Goal: Information Seeking & Learning: Understand process/instructions

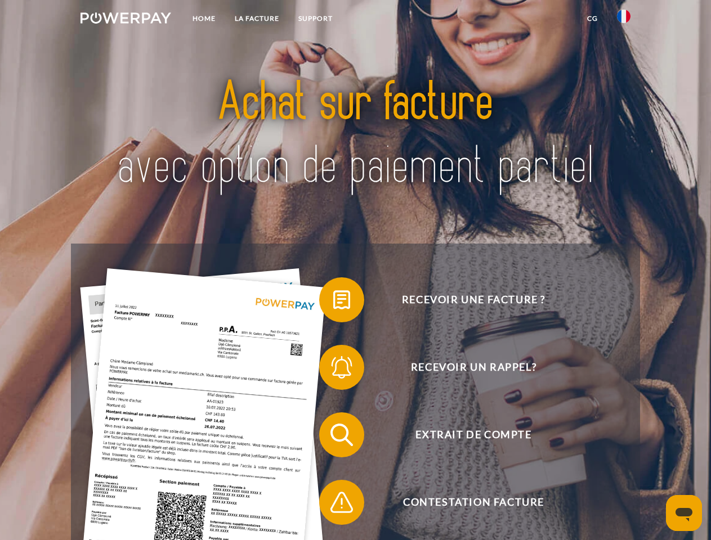
click at [126, 20] on img at bounding box center [125, 17] width 91 height 11
click at [624, 20] on img at bounding box center [624, 17] width 14 height 14
click at [592, 19] on link "CG" at bounding box center [593, 18] width 30 height 20
click at [333, 302] on span at bounding box center [325, 300] width 56 height 56
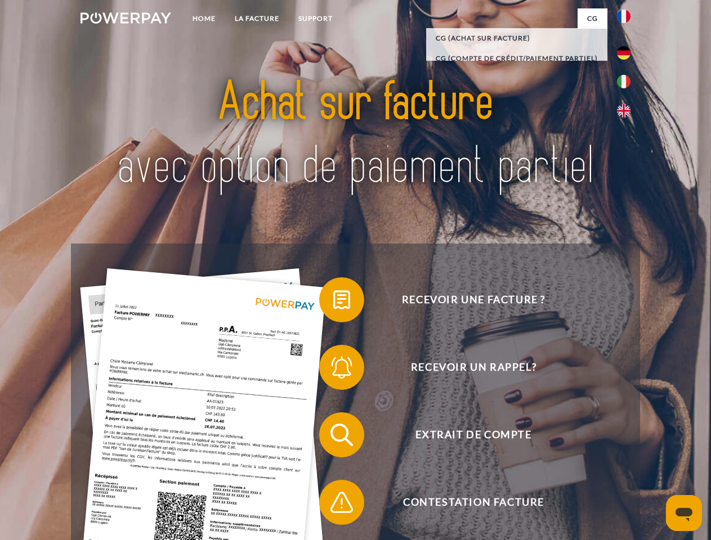
click at [333, 370] on span at bounding box center [325, 367] width 56 height 56
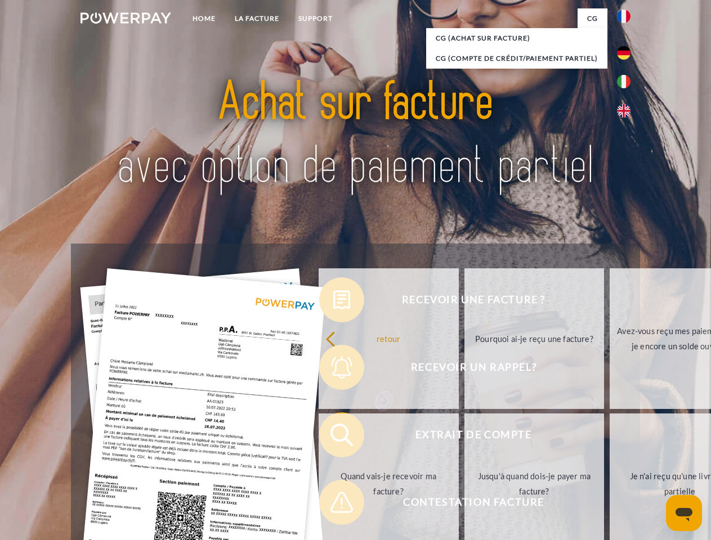
click at [464, 437] on link "Jusqu'à quand dois-je payer ma facture?" at bounding box center [534, 484] width 140 height 141
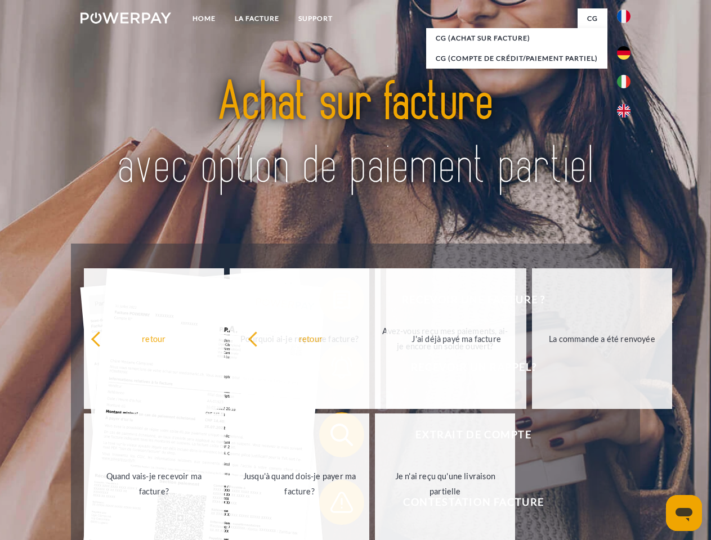
click at [333, 505] on span at bounding box center [325, 503] width 56 height 56
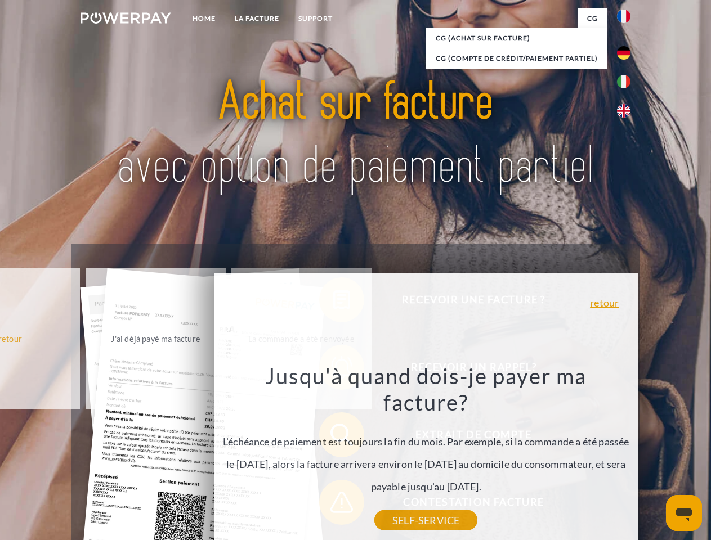
click at [684, 513] on icon "Ouvrir la fenêtre de messagerie" at bounding box center [683, 515] width 17 height 14
